Goal: Navigation & Orientation: Find specific page/section

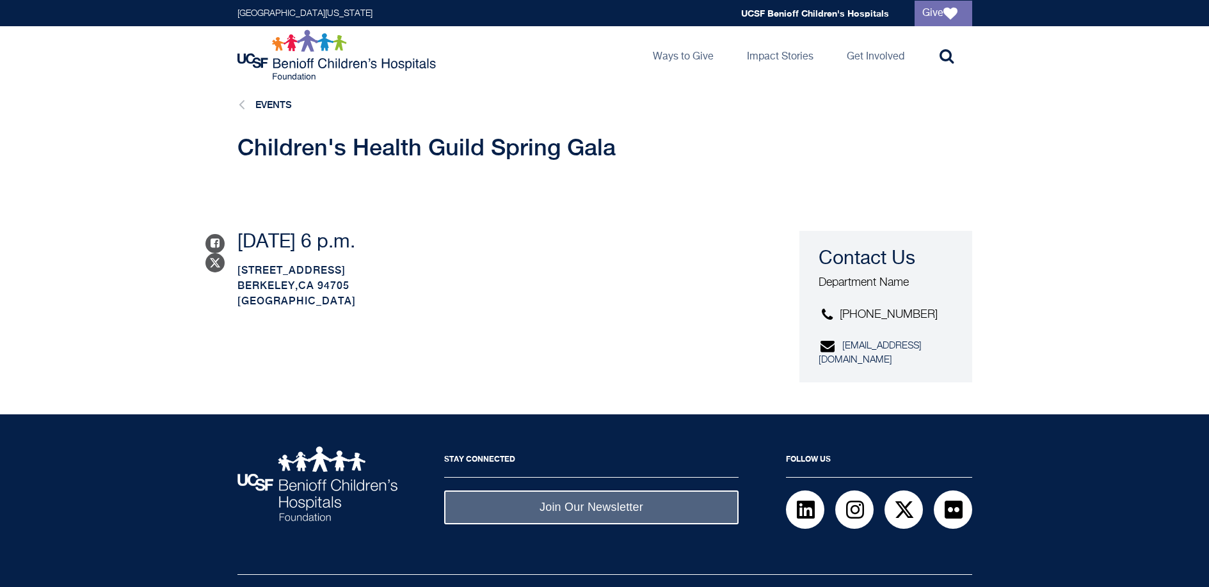
click at [263, 111] on li "Events" at bounding box center [261, 105] width 61 height 17
click at [264, 106] on link "Events" at bounding box center [273, 104] width 36 height 11
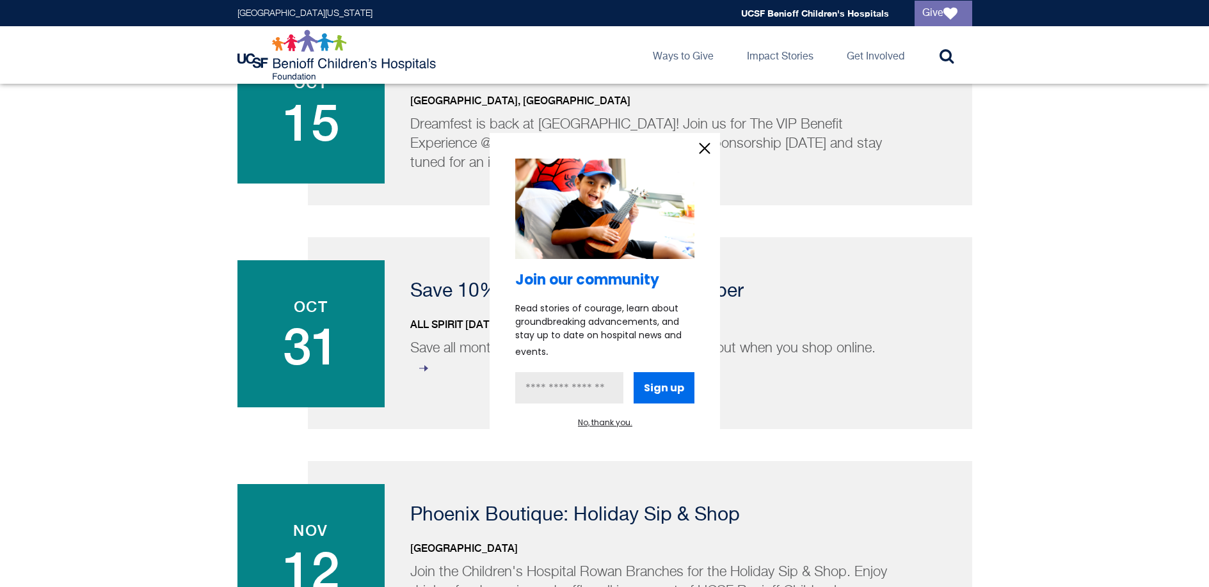
scroll to position [330, 0]
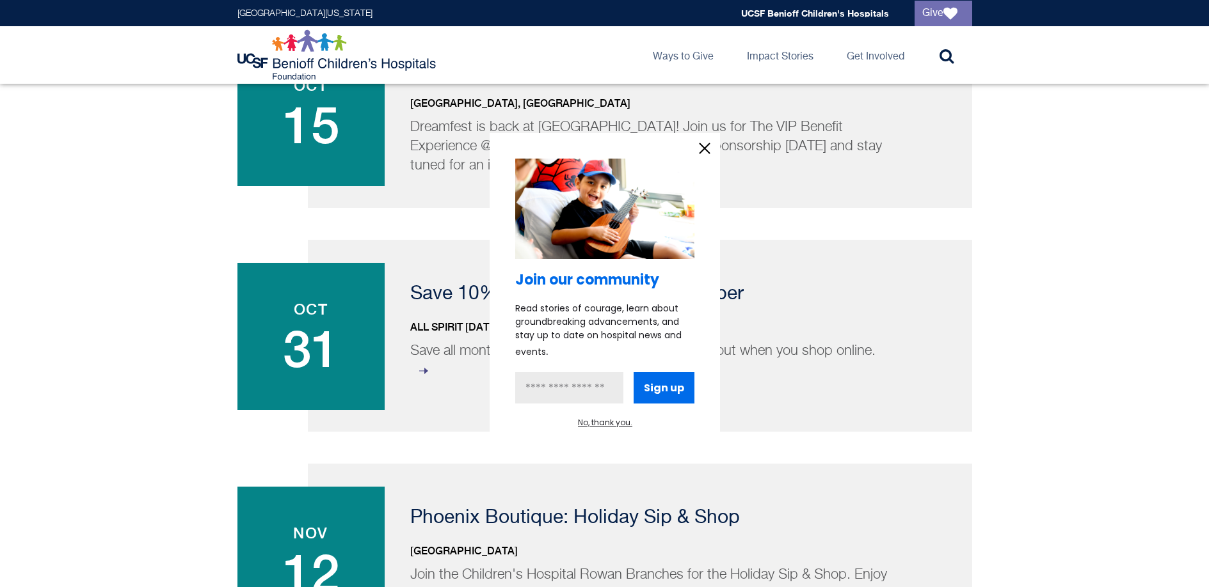
click at [708, 148] on icon "information" at bounding box center [704, 148] width 19 height 19
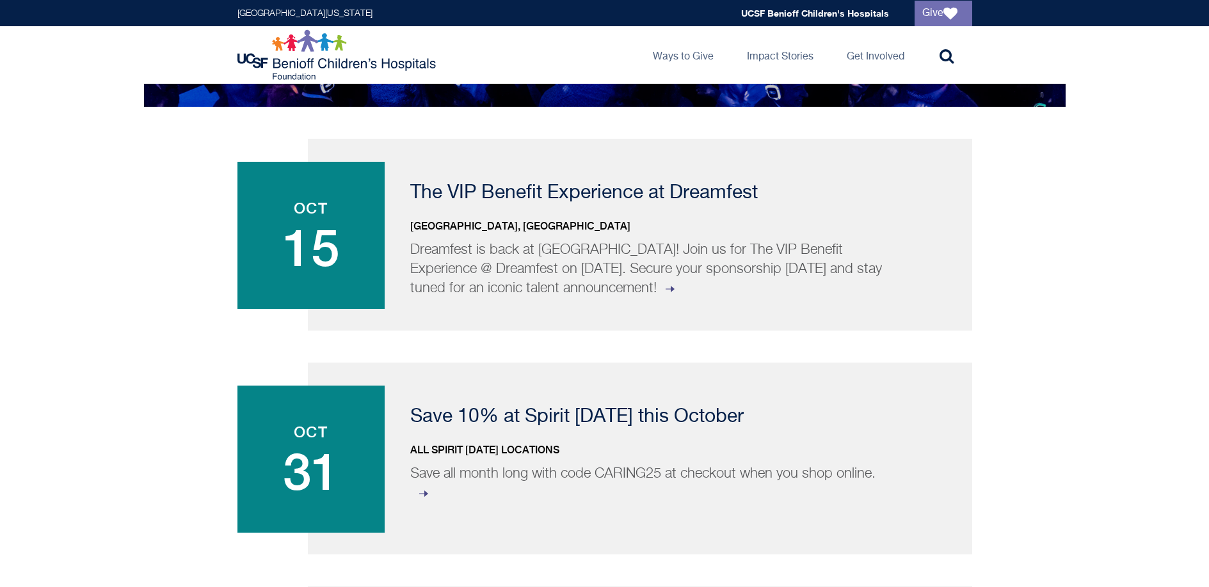
scroll to position [725, 0]
